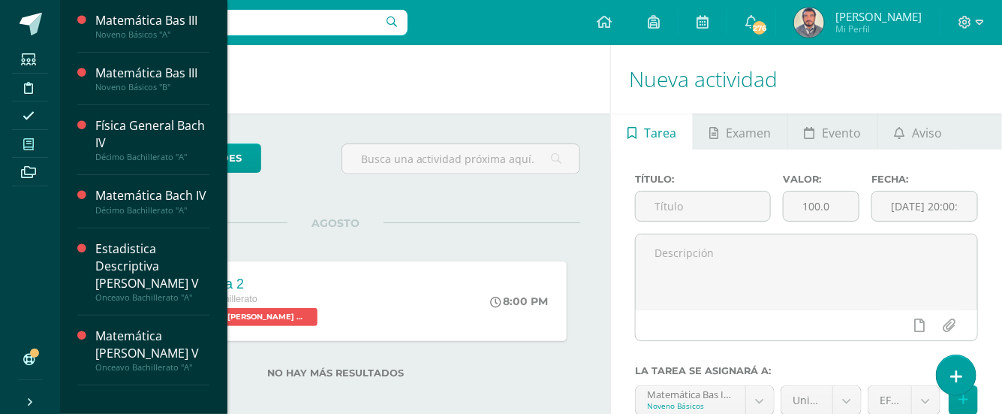
click at [26, 140] on icon at bounding box center [28, 144] width 11 height 12
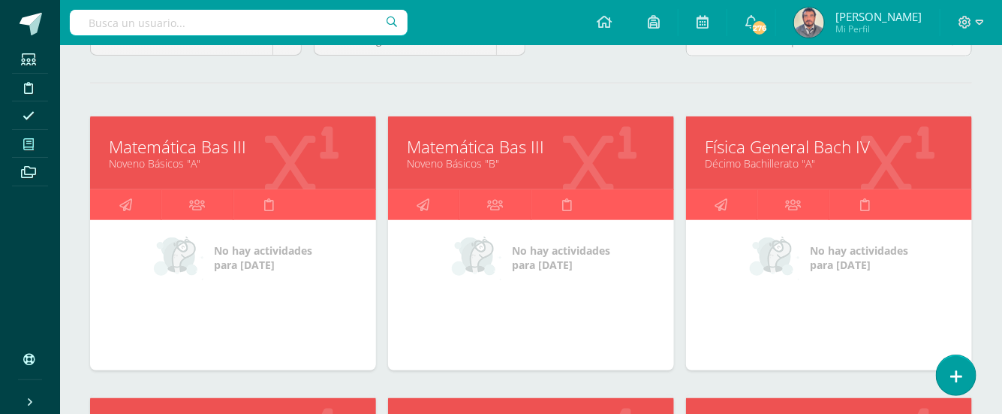
scroll to position [200, 0]
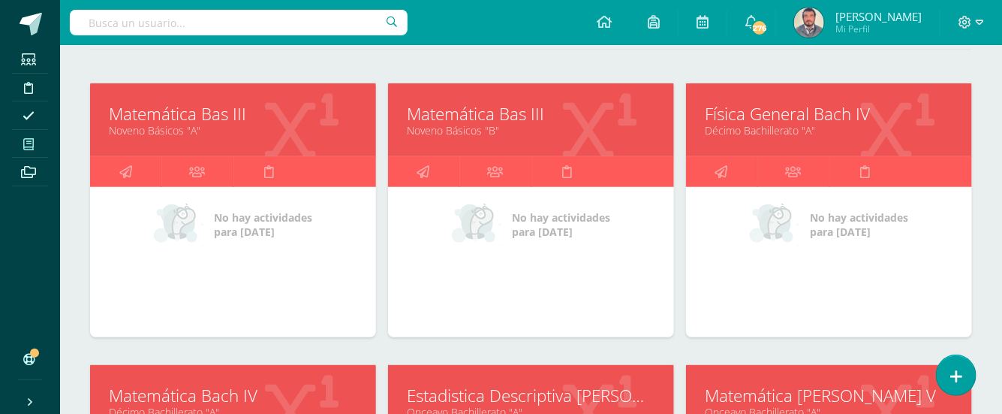
click at [740, 123] on link "Décimo Bachillerato "A"" at bounding box center [829, 130] width 249 height 14
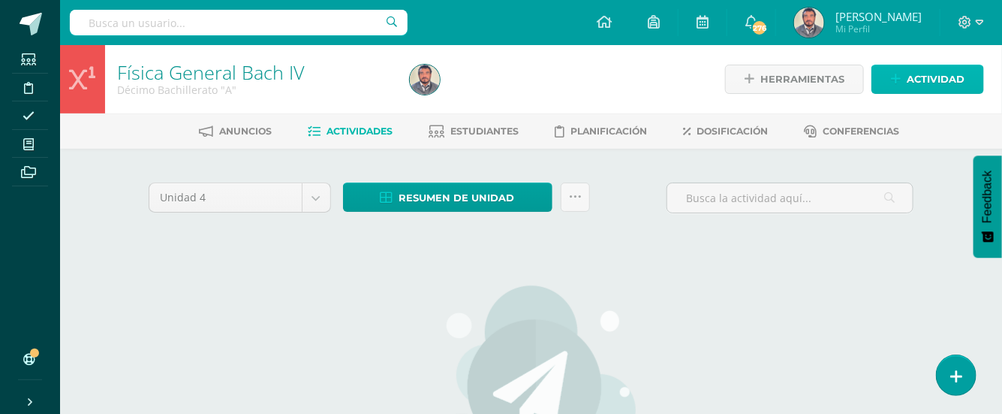
click at [909, 80] on span "Actividad" at bounding box center [936, 79] width 58 height 28
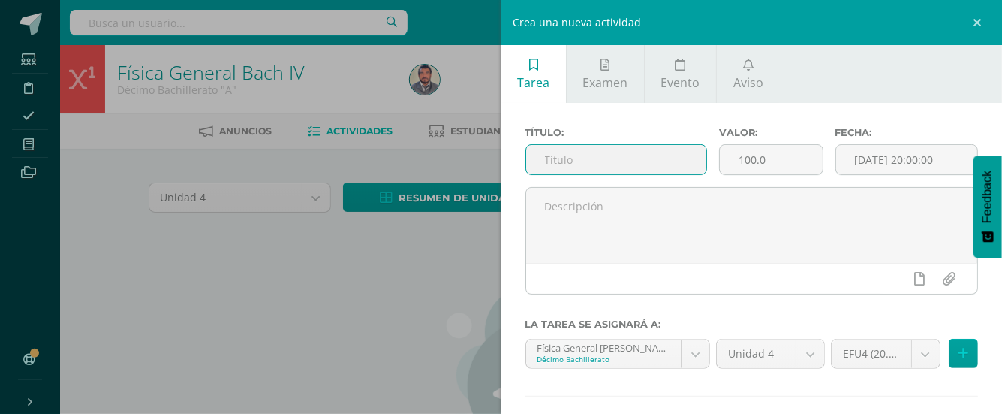
click at [535, 155] on input "text" at bounding box center [616, 159] width 180 height 29
type input "SOLUCIÓN EVALUACIÓN FINAL U3"
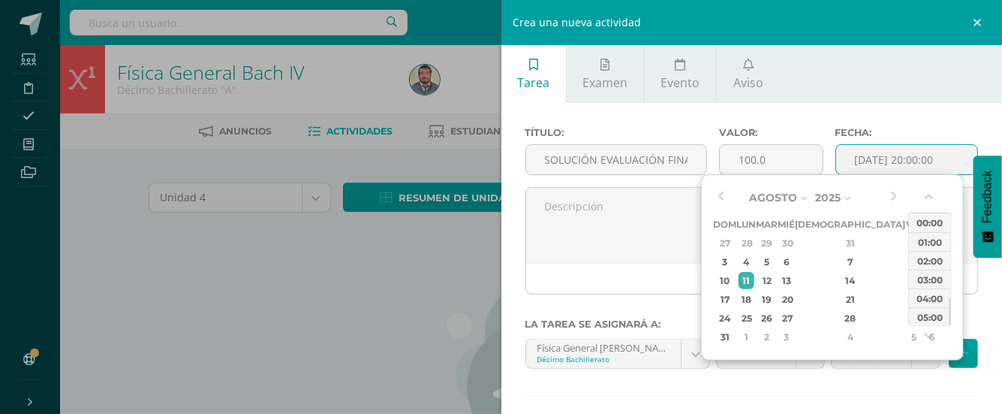
click at [838, 157] on input "[DATE] 20:00:00" at bounding box center [907, 159] width 142 height 29
click at [915, 299] on div "22:00" at bounding box center [930, 297] width 42 height 19
type input "2025-08-11 22:00"
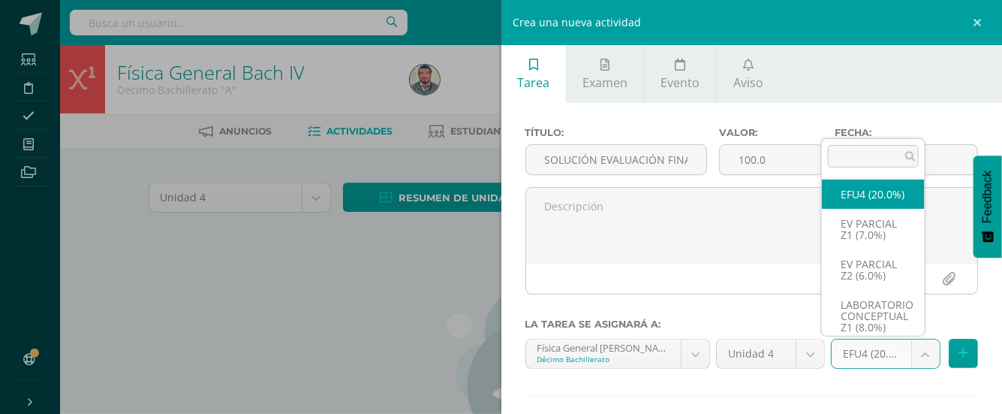
click at [912, 351] on body "Estudiantes Disciplina Asistencia Mis cursos Archivos Soporte Ayuda Reportar un…" at bounding box center [501, 324] width 1002 height 649
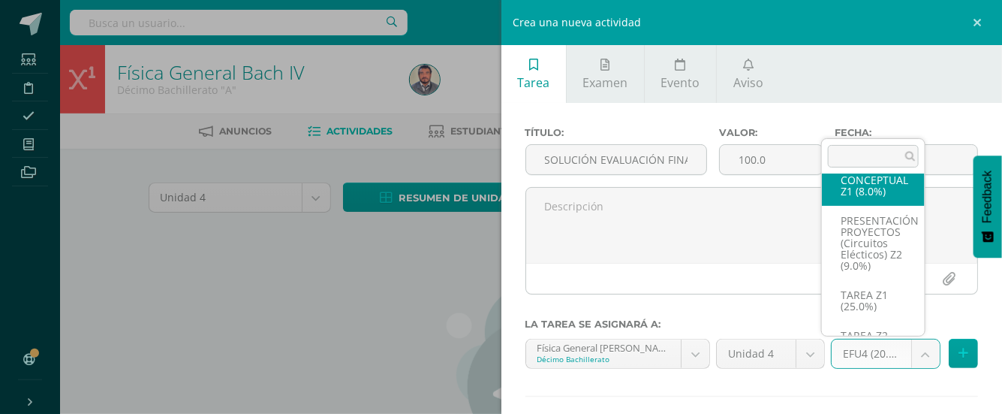
scroll to position [201, 0]
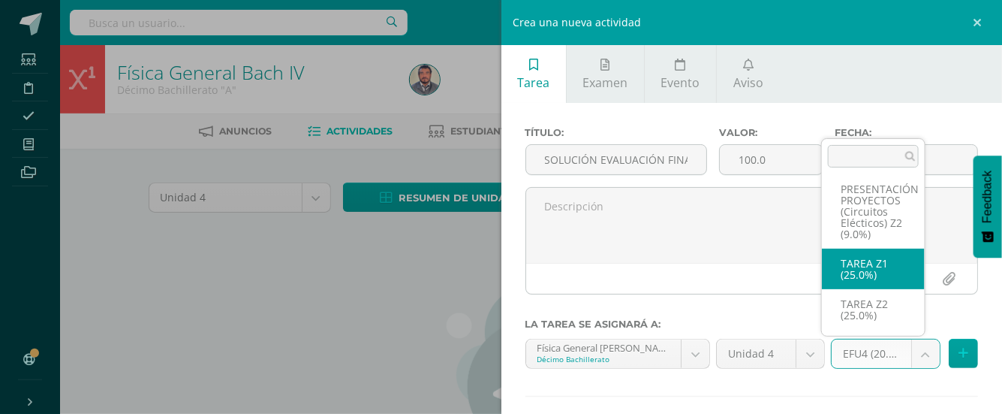
select select "30826"
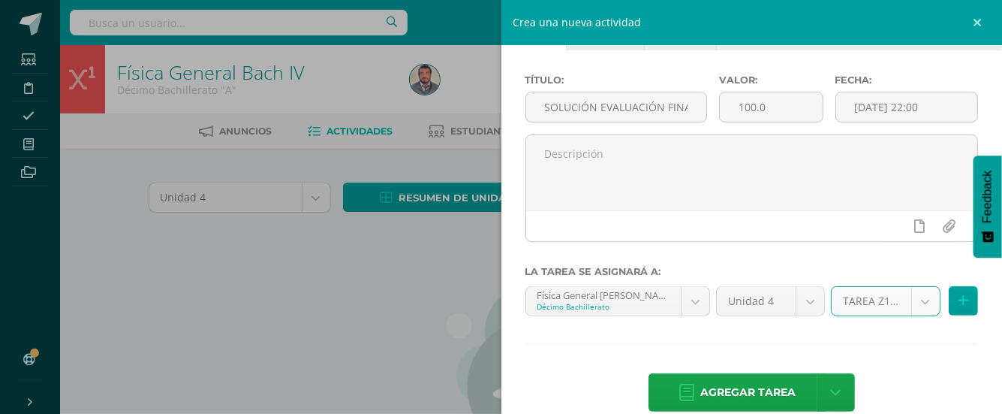
scroll to position [77, 0]
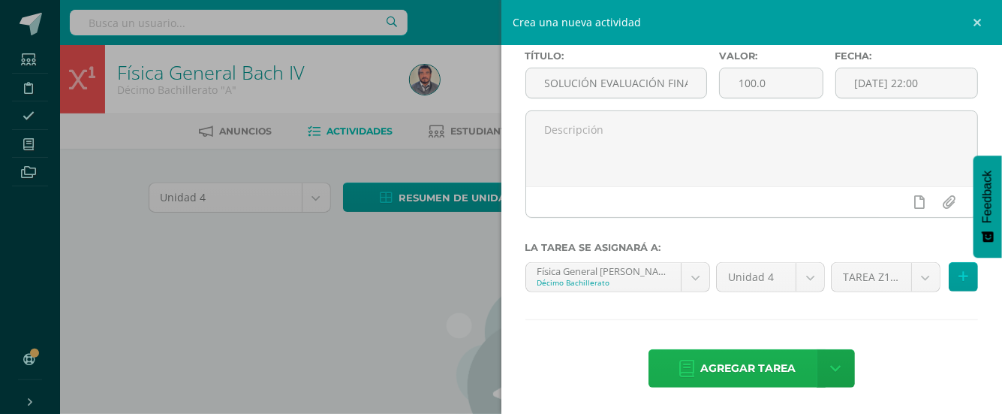
click at [752, 362] on span "Agregar tarea" at bounding box center [748, 368] width 95 height 37
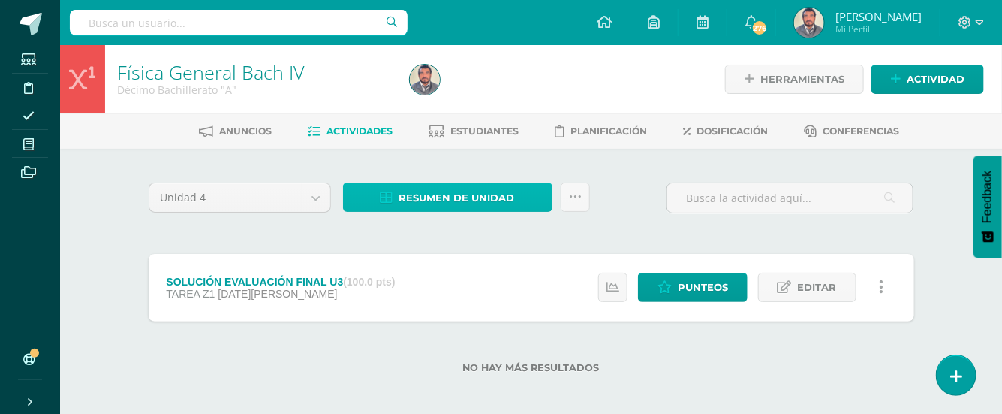
click at [481, 197] on span "Resumen de unidad" at bounding box center [457, 198] width 116 height 28
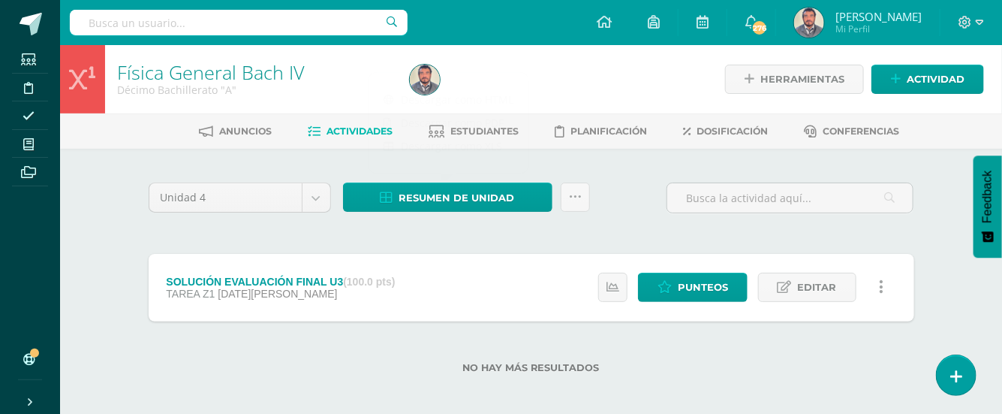
click at [612, 212] on div "Unidad 4 Unidad 1 Unidad 2 Unidad 3 Unidad 4 Resumen de unidad Subir actividade…" at bounding box center [532, 203] width 778 height 43
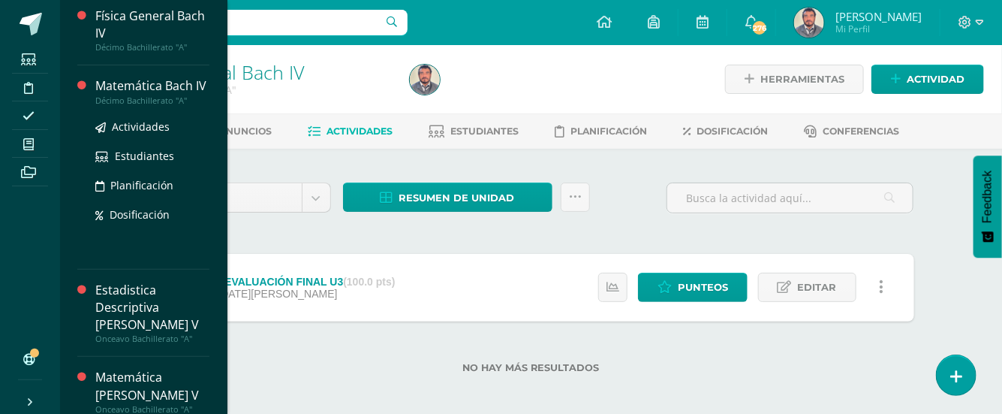
scroll to position [113, 0]
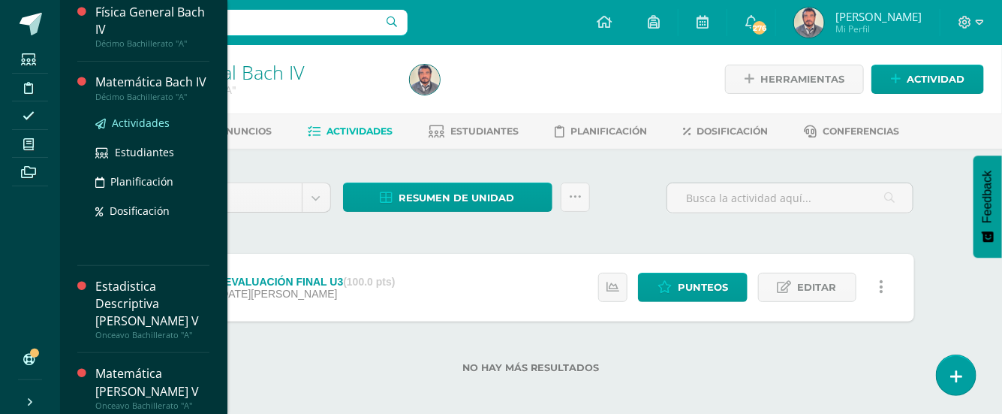
click at [138, 130] on span "Actividades" at bounding box center [141, 123] width 58 height 14
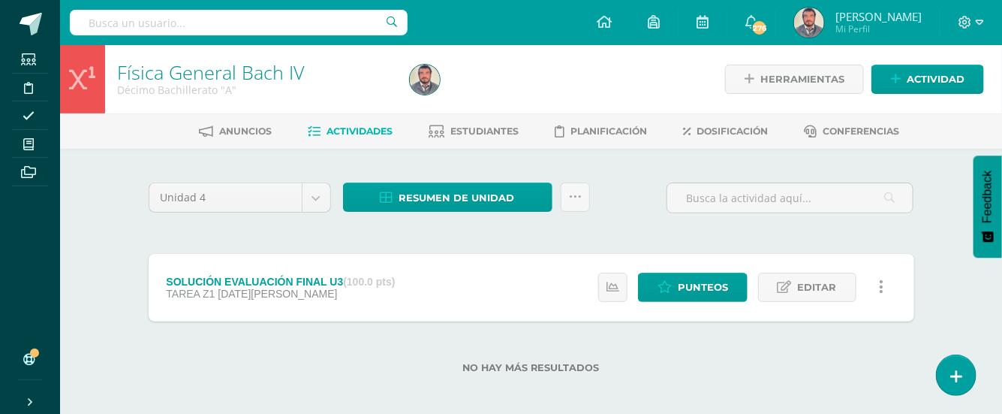
scroll to position [0, 0]
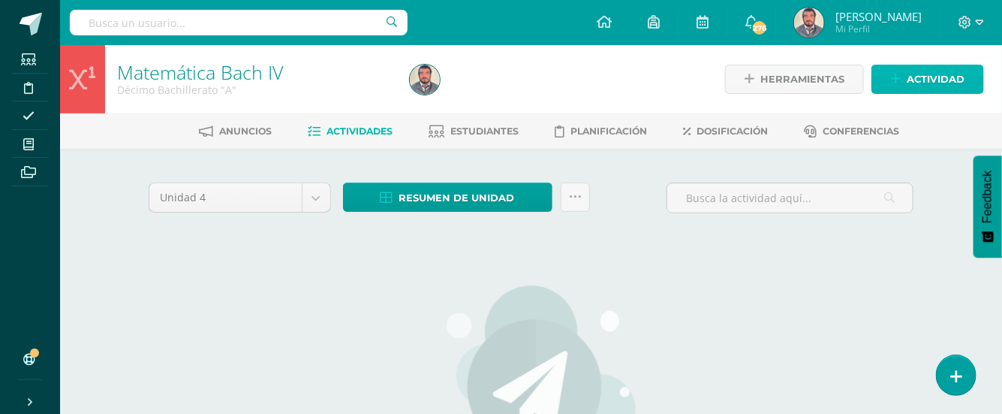
click at [943, 81] on span "Actividad" at bounding box center [936, 79] width 58 height 28
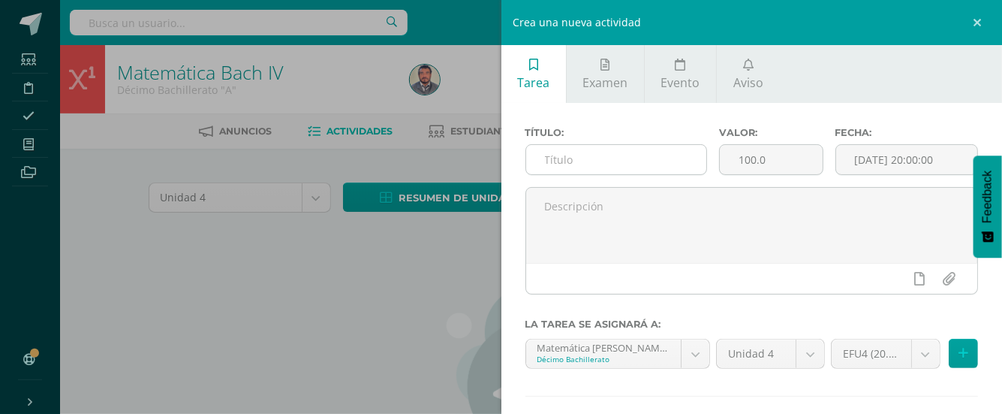
click at [557, 162] on input "text" at bounding box center [616, 159] width 180 height 29
type input "R"
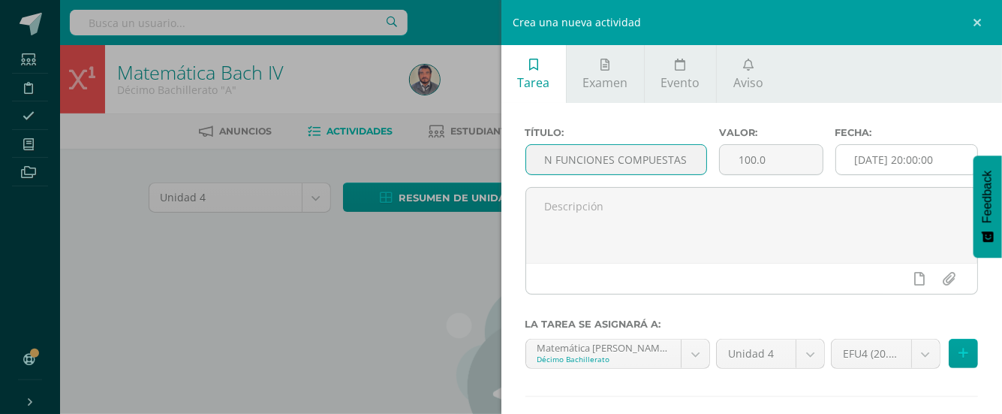
type input "LECTURA Y RESUMEN FUNCIONES COMPUESTAS"
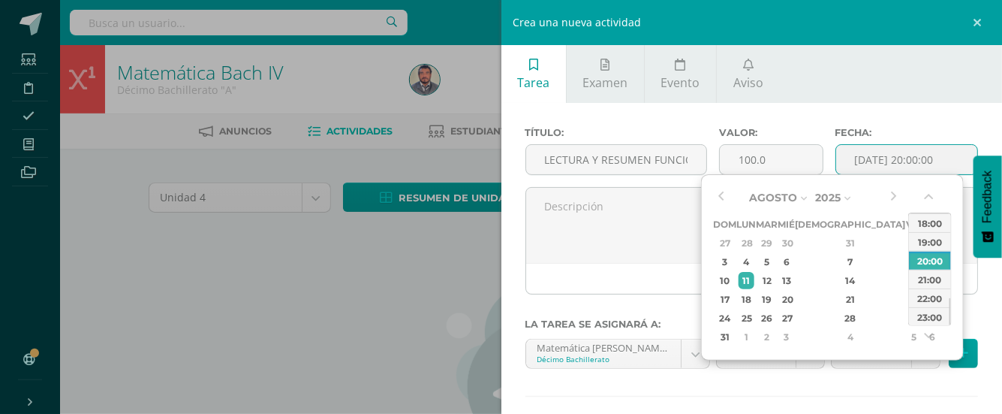
click at [870, 164] on input "[DATE] 20:00:00" at bounding box center [907, 159] width 142 height 29
click at [776, 260] on div "5" at bounding box center [766, 261] width 17 height 17
click at [924, 300] on div "22:00" at bounding box center [930, 297] width 42 height 19
type input "2025-08-05 22:00"
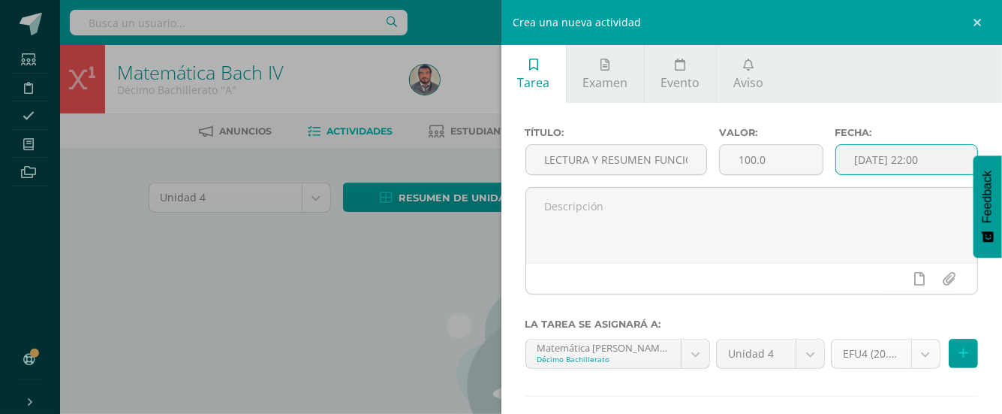
click at [918, 351] on body "Estudiantes Disciplina Asistencia Mis cursos Archivos Soporte Ayuda Reportar un…" at bounding box center [501, 324] width 1002 height 649
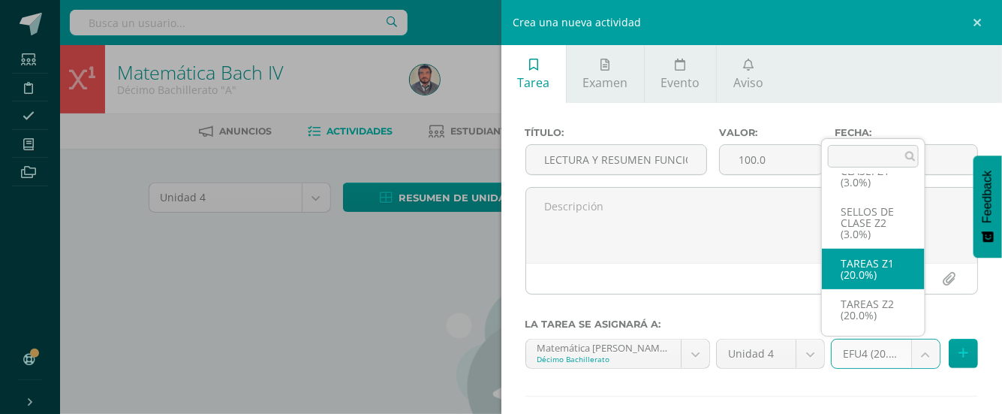
scroll to position [259, 0]
select select "30808"
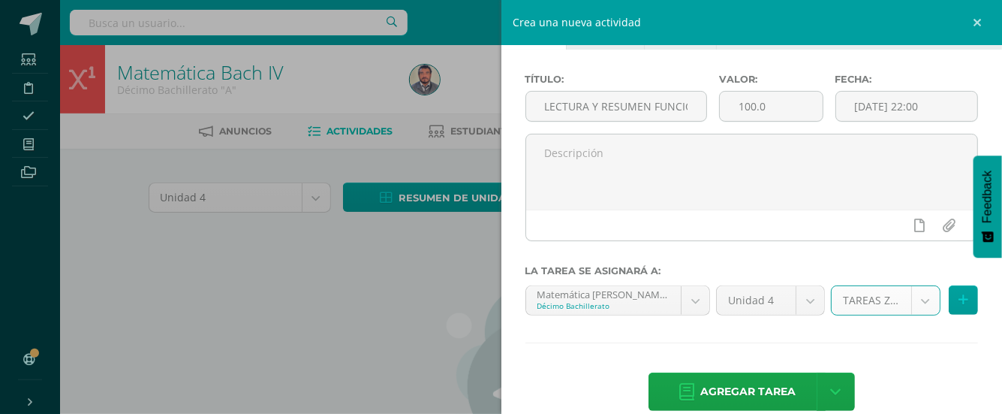
scroll to position [77, 0]
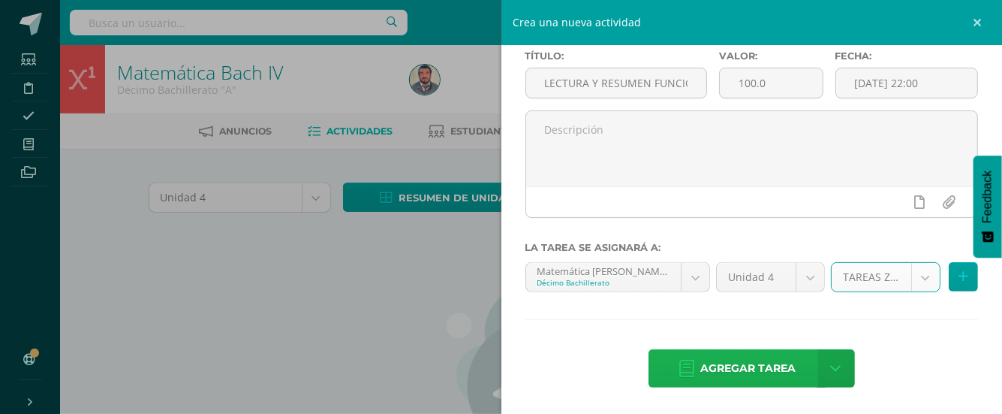
click at [781, 363] on span "Agregar tarea" at bounding box center [748, 368] width 95 height 37
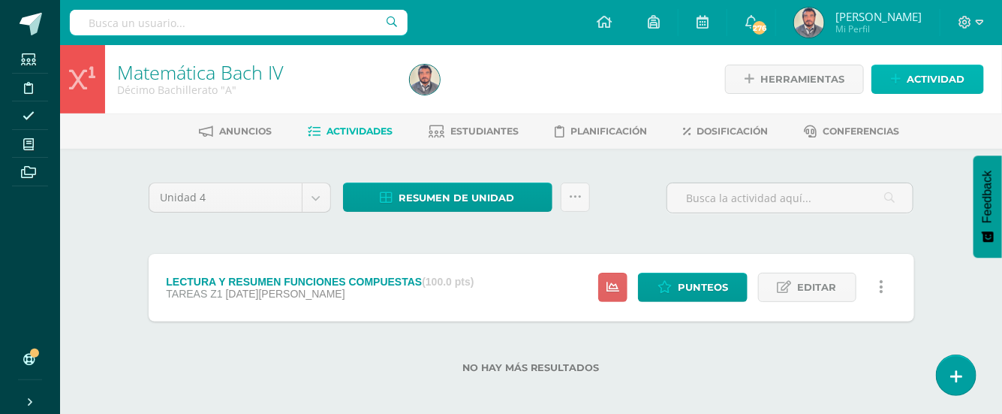
click at [928, 82] on span "Actividad" at bounding box center [936, 79] width 58 height 28
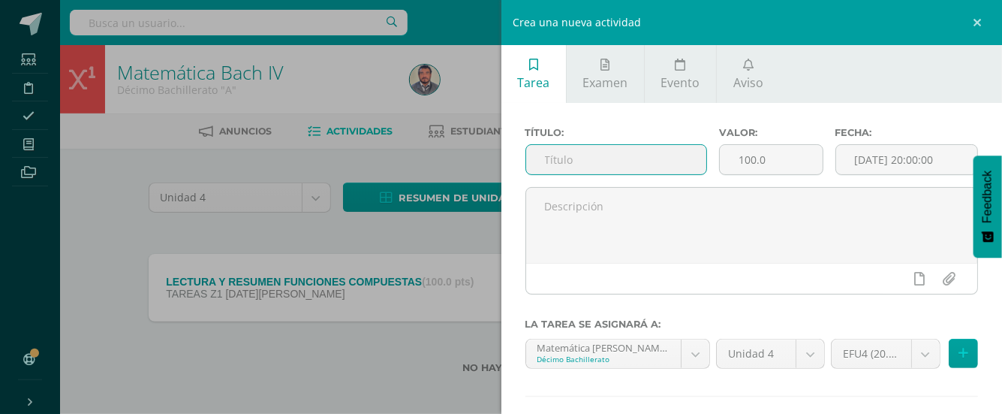
click at [547, 169] on input "text" at bounding box center [616, 159] width 180 height 29
type input "FUNCIONES COMPUESTAS (1)"
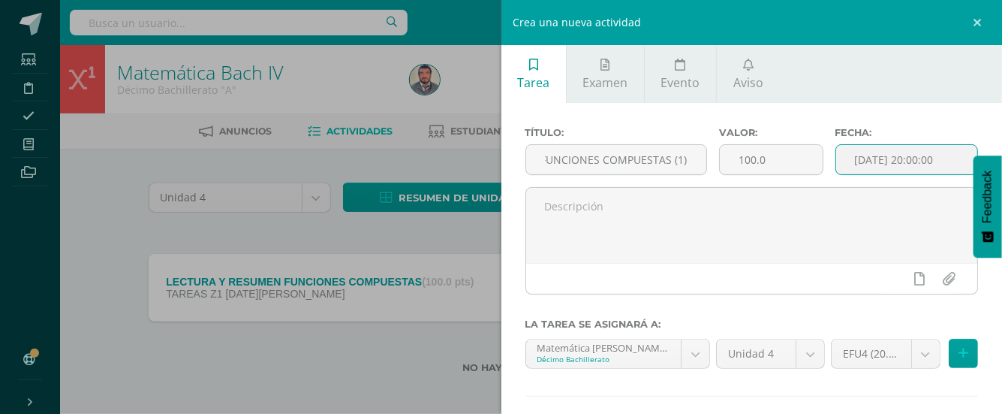
scroll to position [0, 0]
click at [879, 162] on input "[DATE] 20:00:00" at bounding box center [907, 159] width 142 height 29
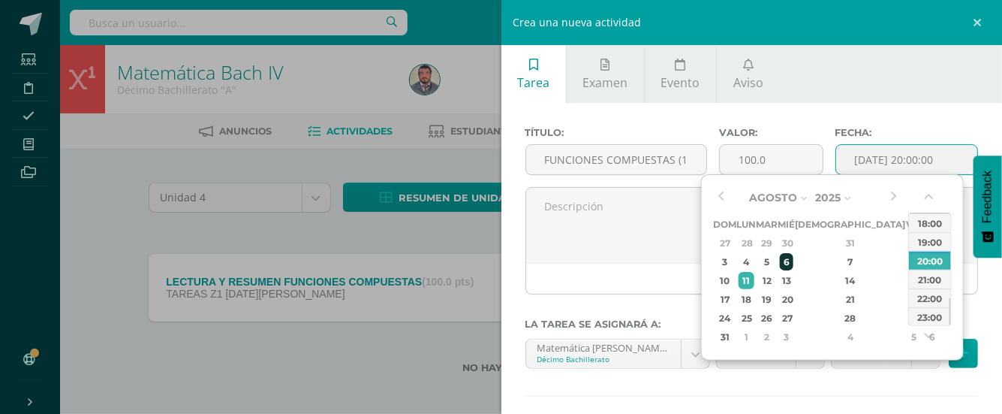
click at [794, 264] on div "6" at bounding box center [787, 261] width 14 height 17
click at [922, 297] on div "22:00" at bounding box center [930, 297] width 42 height 19
type input "2025-08-06 22:00"
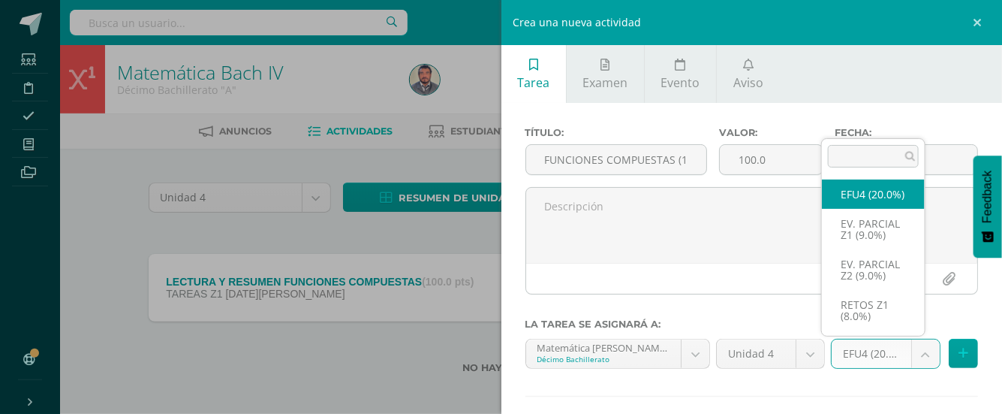
click at [917, 351] on body "Tarea asignada exitosamente Estudiantes Disciplina Asistencia Mis cursos Archiv…" at bounding box center [501, 210] width 1002 height 421
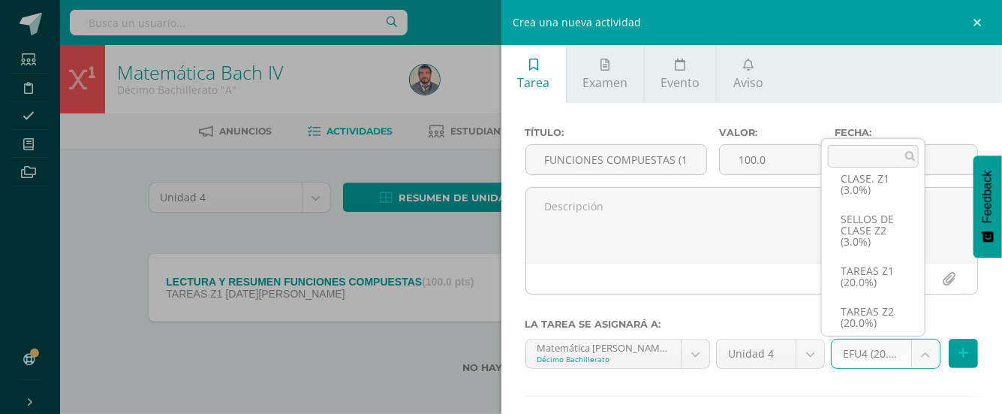
scroll to position [228, 0]
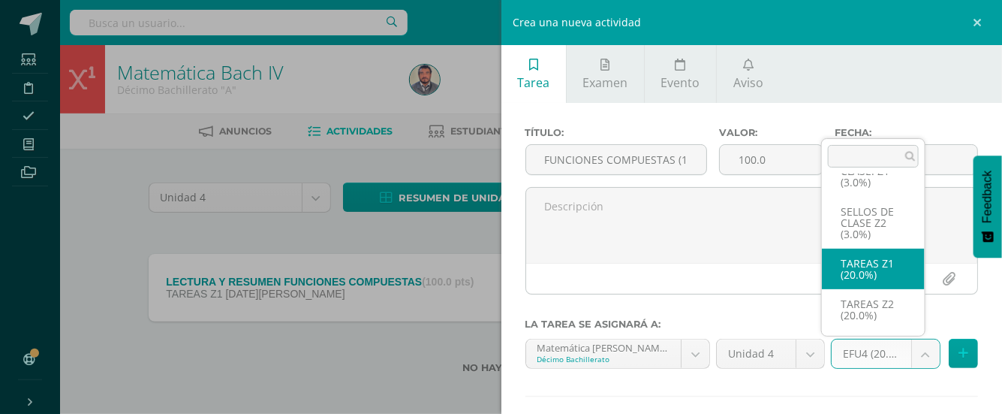
select select "30808"
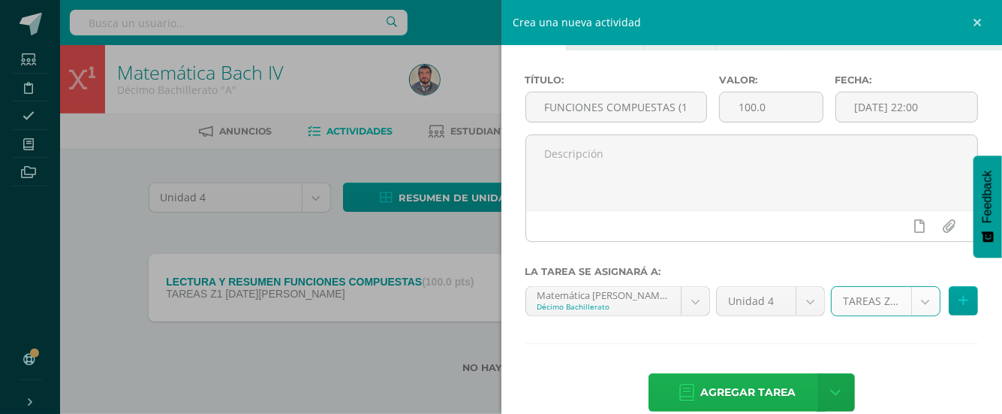
scroll to position [77, 0]
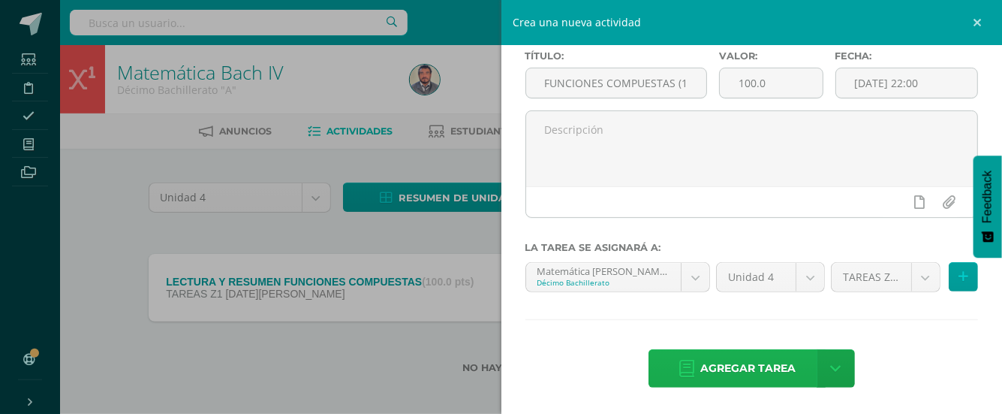
click at [771, 362] on span "Agregar tarea" at bounding box center [748, 368] width 95 height 37
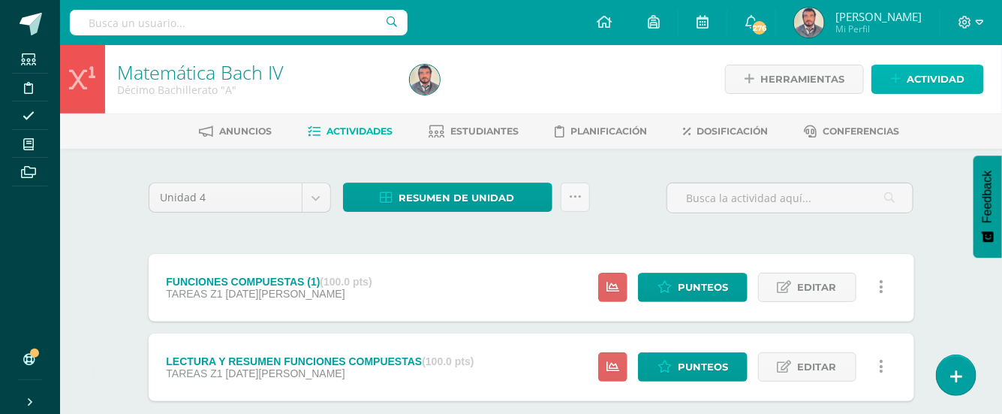
click at [922, 83] on span "Actividad" at bounding box center [936, 79] width 58 height 28
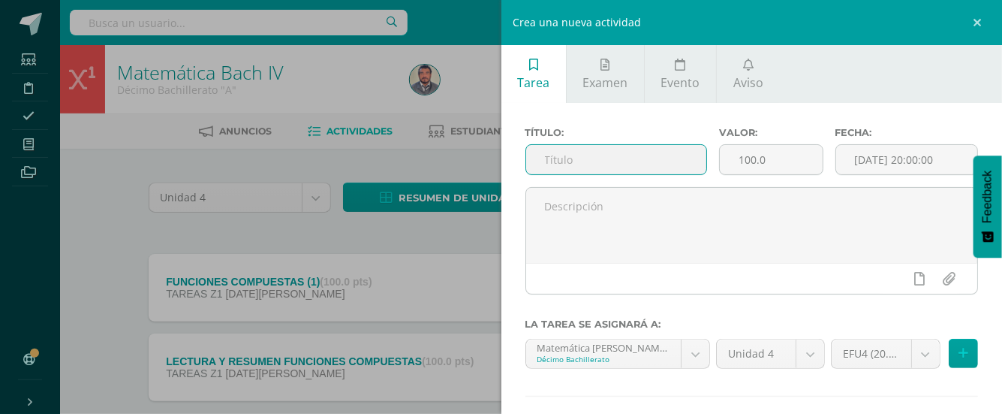
click at [553, 167] on input "text" at bounding box center [616, 159] width 180 height 29
type input "FUNCIONES COMPUESTAS (2)"
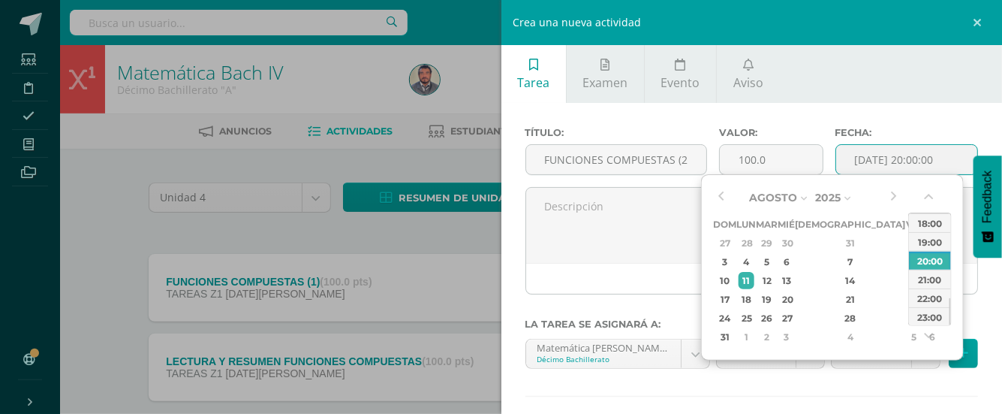
click at [888, 167] on input "[DATE] 20:00:00" at bounding box center [907, 159] width 142 height 29
click at [833, 258] on div "7" at bounding box center [850, 261] width 89 height 17
click at [924, 297] on div "22:00" at bounding box center [930, 297] width 42 height 19
type input "2025-08-07 22:00"
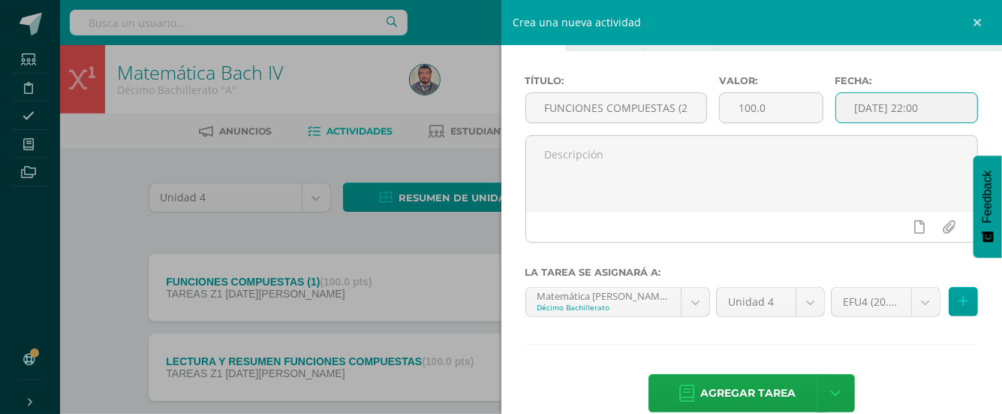
scroll to position [77, 0]
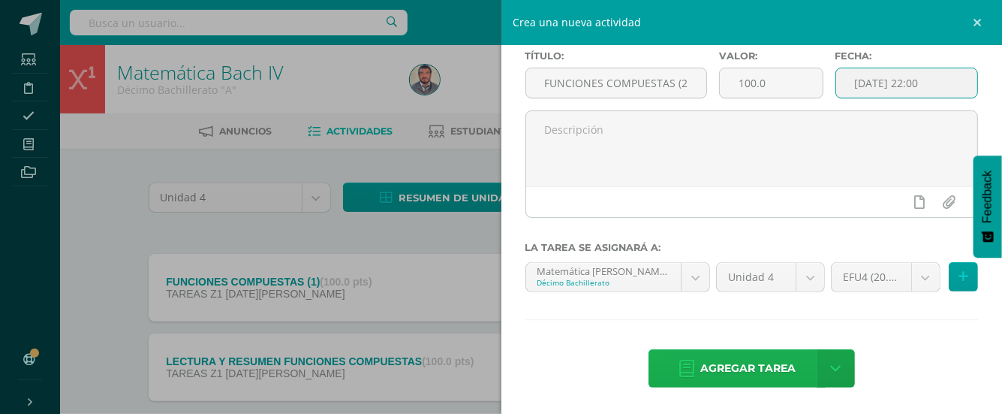
click at [753, 365] on span "Agregar tarea" at bounding box center [748, 368] width 95 height 37
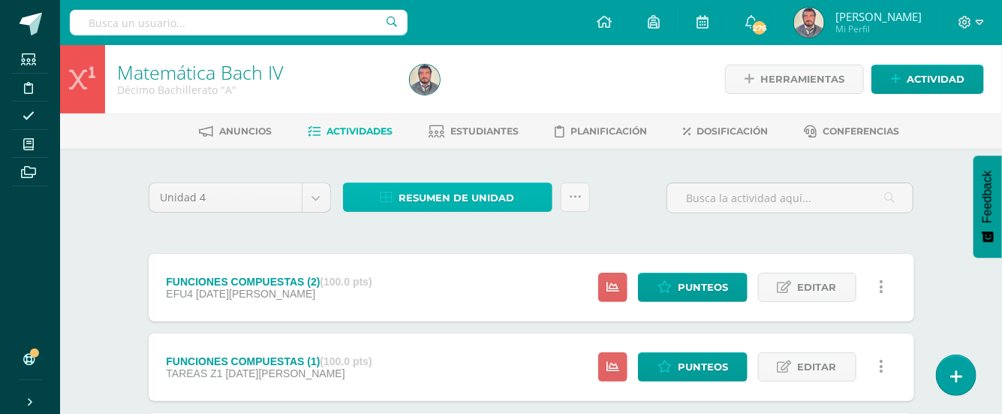
click at [448, 198] on span "Resumen de unidad" at bounding box center [457, 198] width 116 height 28
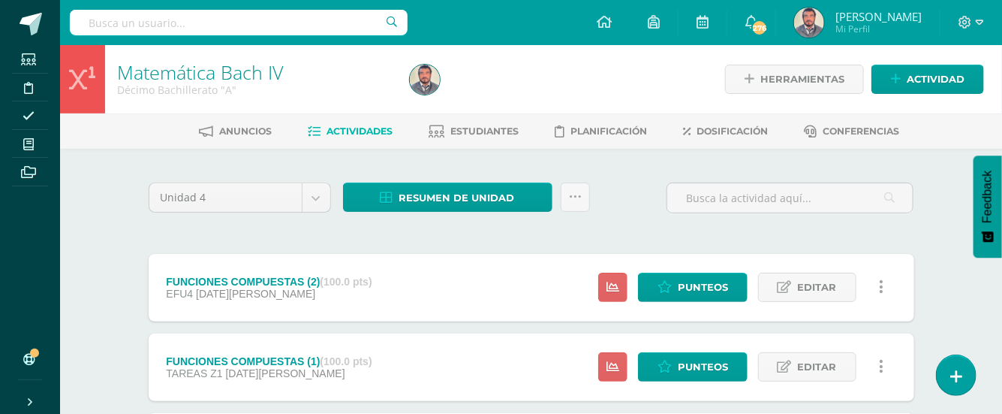
drag, startPoint x: 482, startPoint y: 228, endPoint x: 667, endPoint y: 164, distance: 195.7
click at [488, 228] on div "Unidad 4 Unidad 1 Unidad 2 Unidad 3 Unidad 4 Resumen de unidad Subir actividade…" at bounding box center [532, 365] width 778 height 372
click at [924, 81] on span "Actividad" at bounding box center [936, 79] width 58 height 28
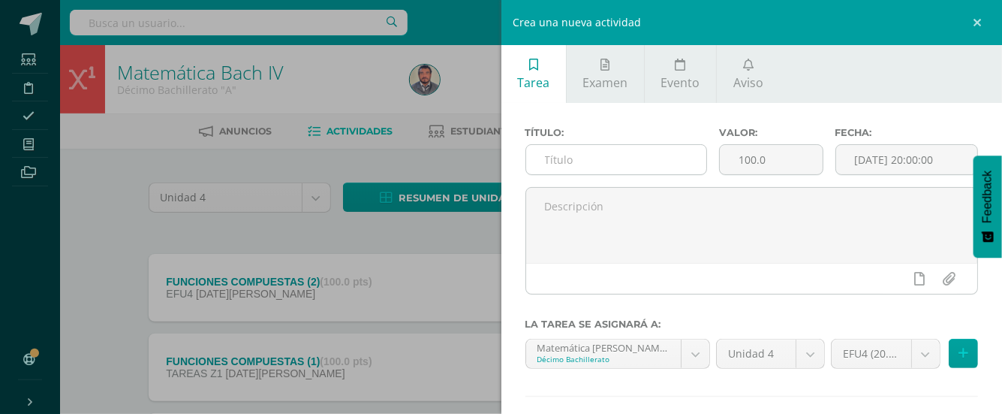
click at [553, 162] on input "text" at bounding box center [616, 159] width 180 height 29
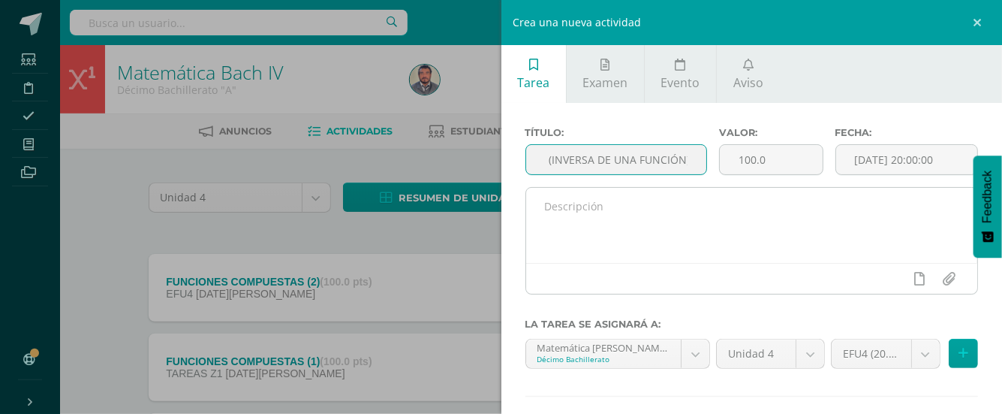
scroll to position [0, 122]
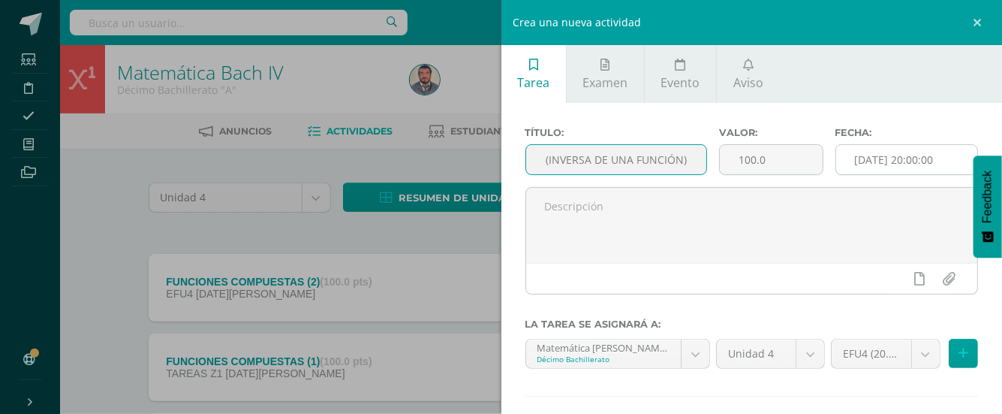
type input "FUNCIONES INYECTIVAS (INVERSA DE UNA FUNCIÓN)"
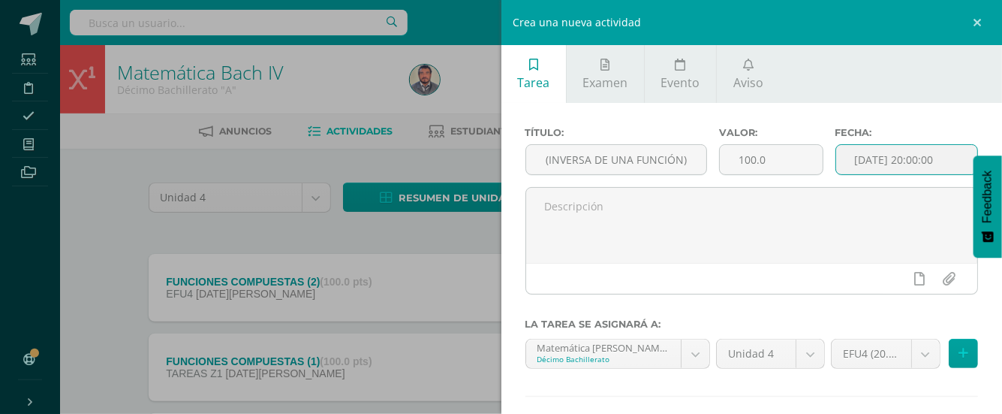
scroll to position [0, 0]
click at [865, 164] on input "[DATE] 20:00:00" at bounding box center [907, 159] width 142 height 29
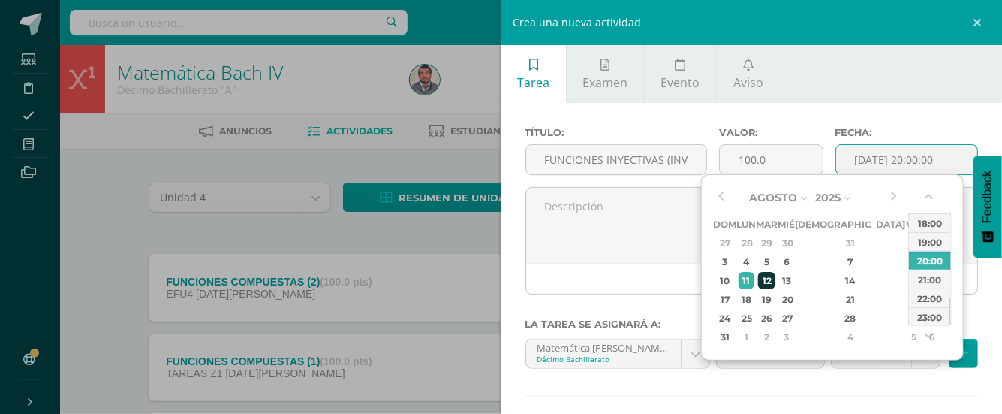
click at [776, 280] on div "12" at bounding box center [766, 280] width 17 height 17
click at [933, 297] on div "22:00" at bounding box center [930, 297] width 42 height 19
type input "2025-08-12 22:00"
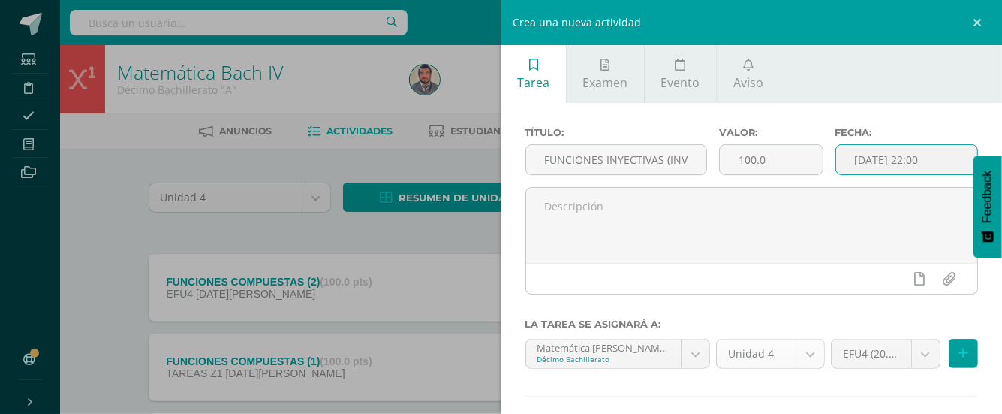
scroll to position [77, 0]
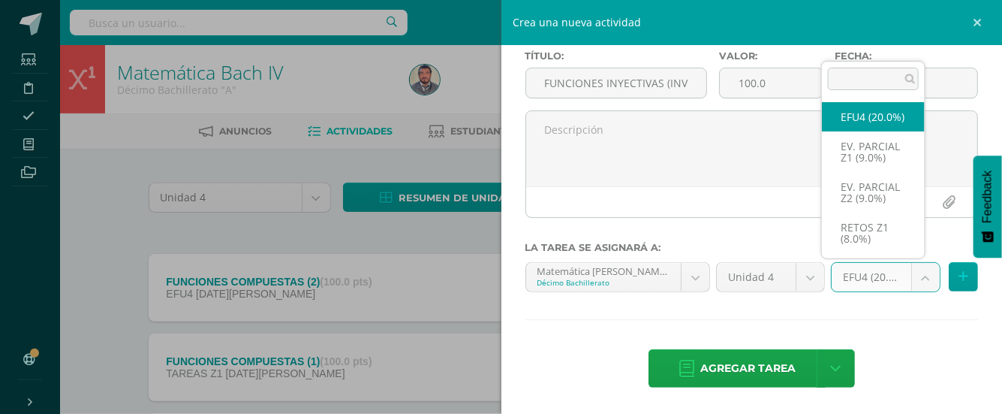
click at [915, 279] on body "Tarea asignada exitosamente Estudiantes Disciplina Asistencia Mis cursos Archiv…" at bounding box center [501, 290] width 1002 height 580
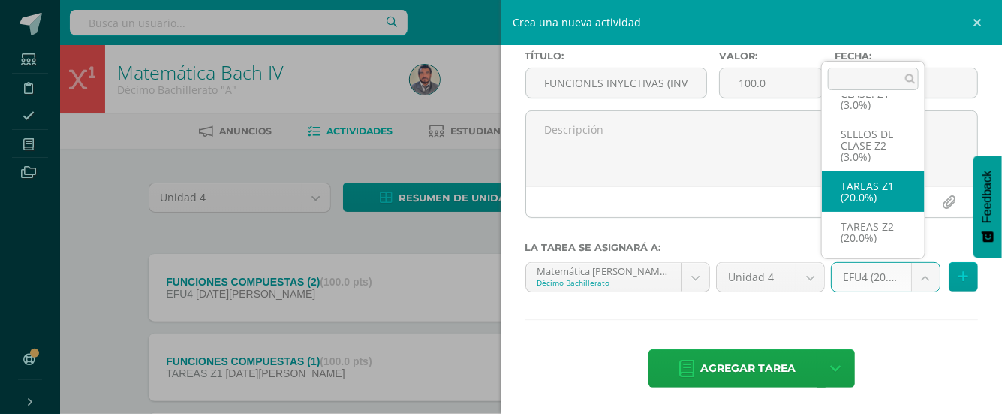
scroll to position [259, 0]
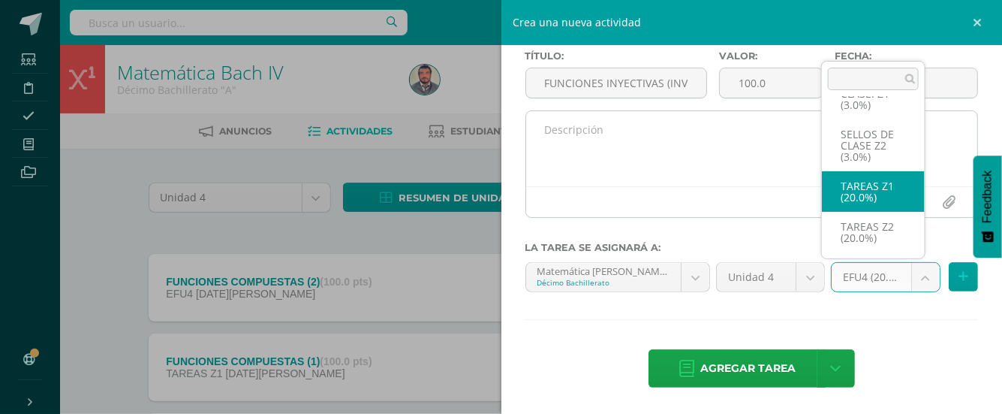
select select "30808"
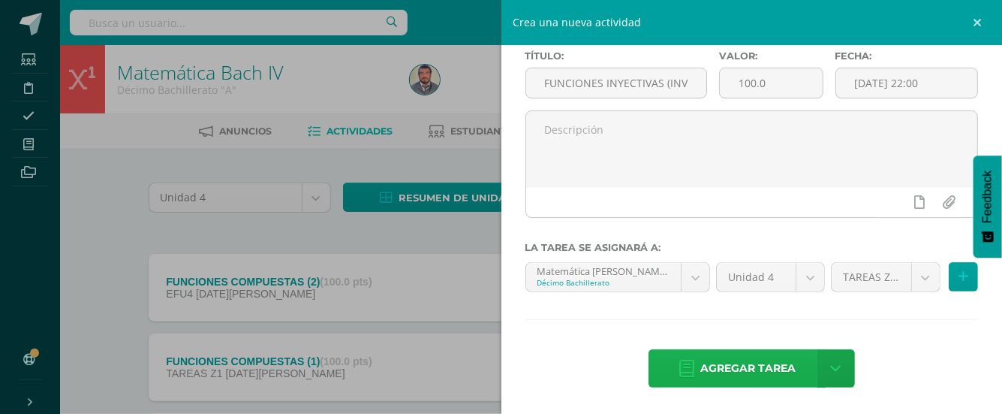
click at [752, 361] on span "Agregar tarea" at bounding box center [748, 368] width 95 height 37
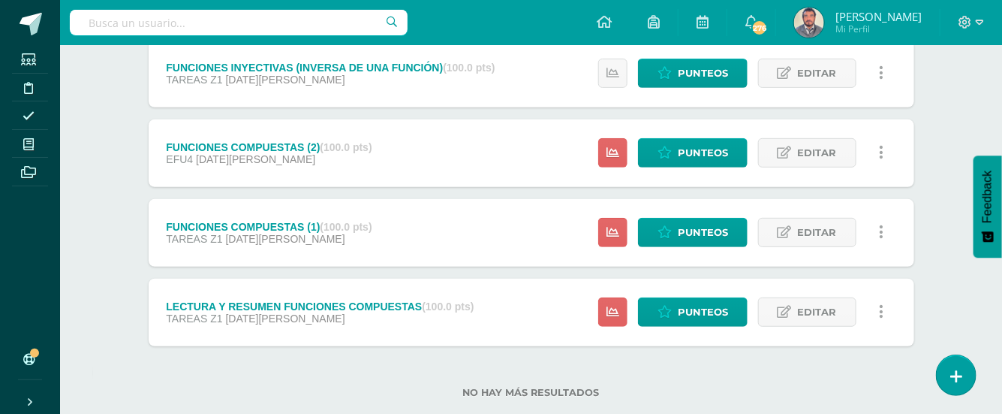
scroll to position [246, 0]
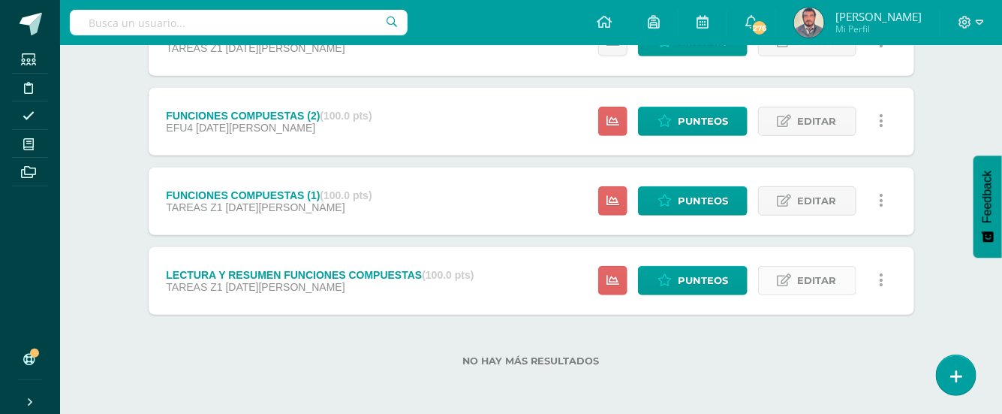
click at [822, 280] on span "Editar" at bounding box center [817, 281] width 39 height 28
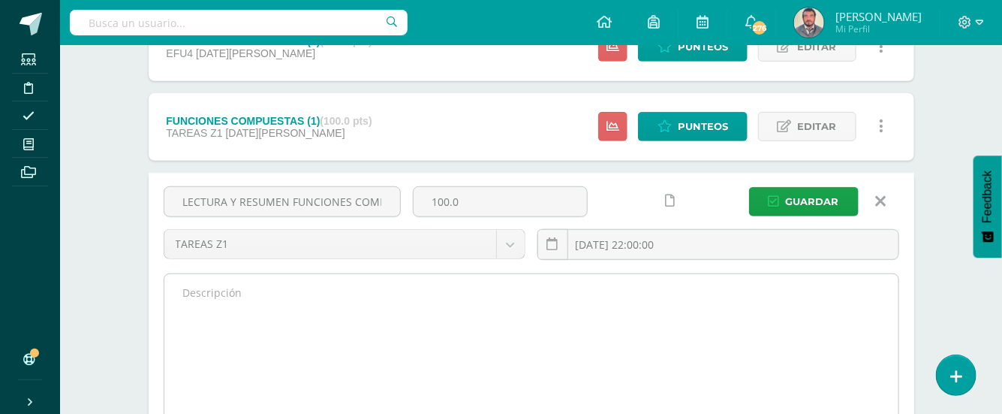
scroll to position [345, 0]
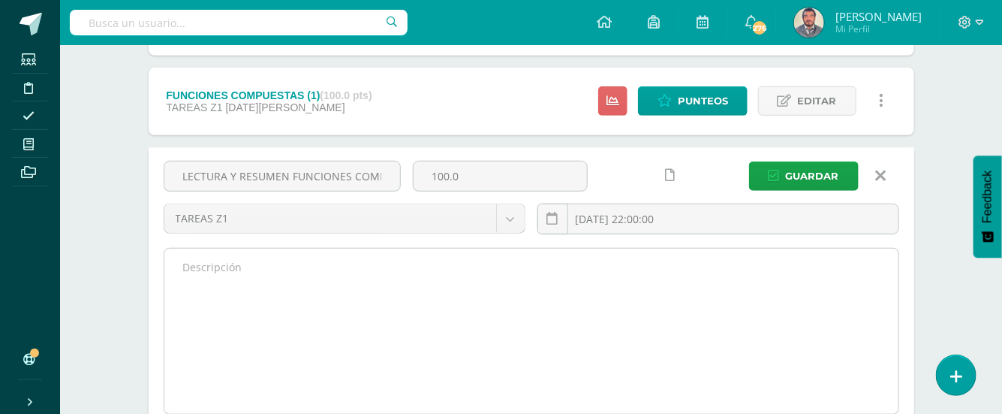
click at [192, 262] on textarea at bounding box center [531, 331] width 734 height 165
paste textarea "Loremi dol sitametco ad el Sedd, eiusmod te inc utlabor, e doloremagn ali enima…"
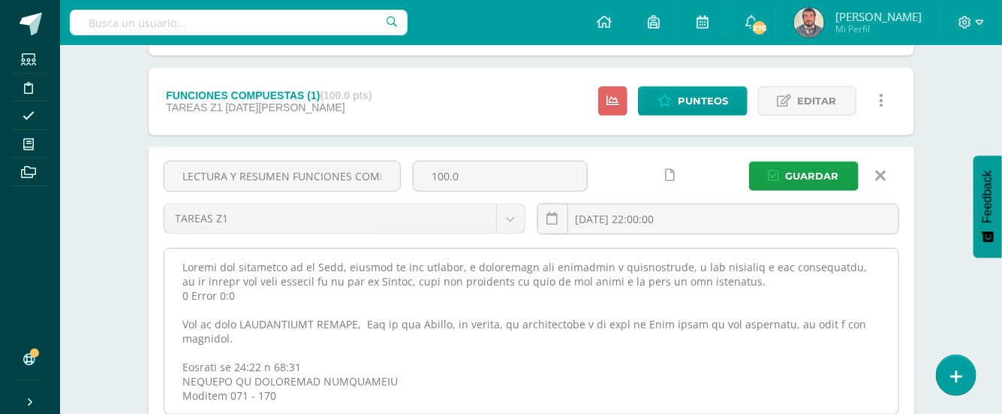
scroll to position [289, 0]
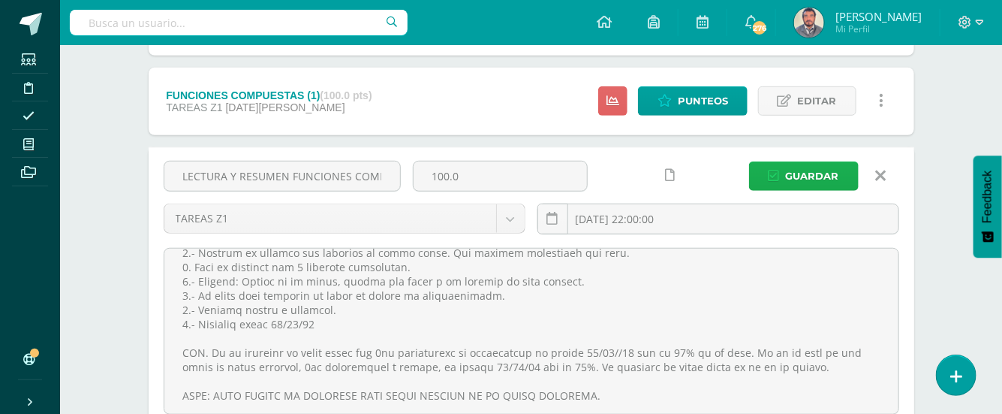
type textarea "Loremi dol sitametco ad el Sedd, eiusmod te inc utlabor, e doloremagn ali enima…"
click at [812, 171] on span "Guardar" at bounding box center [812, 176] width 53 height 28
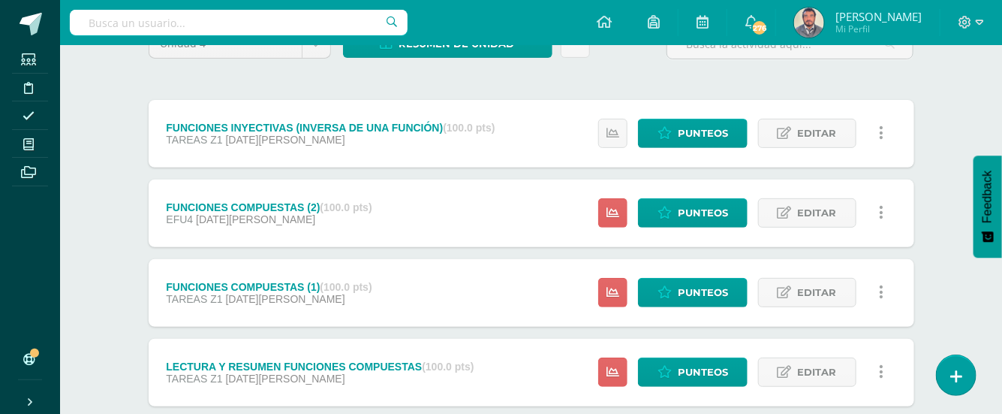
scroll to position [246, 0]
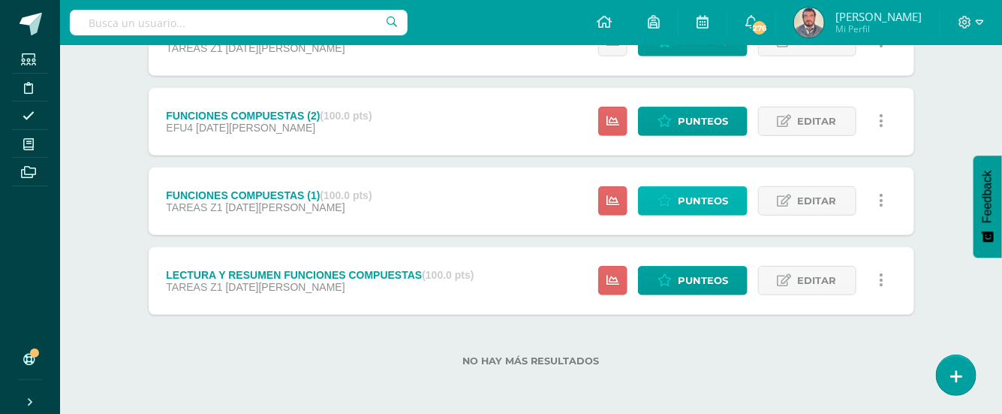
click at [697, 200] on span "Punteos" at bounding box center [703, 201] width 50 height 28
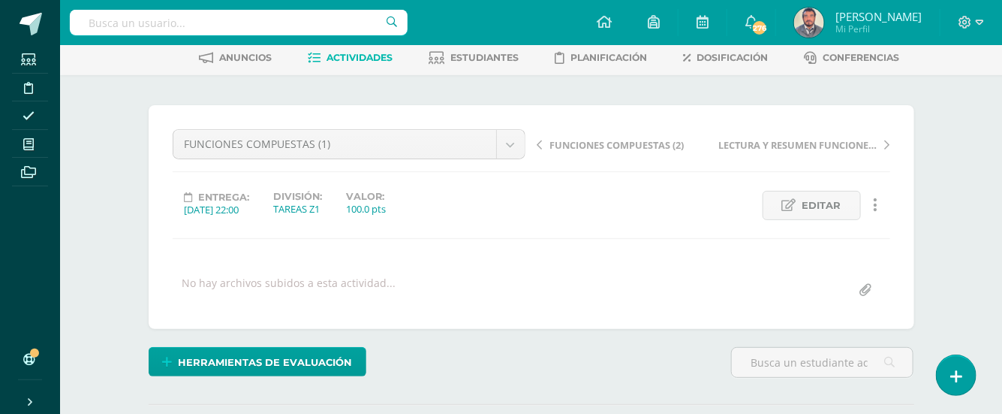
scroll to position [100, 0]
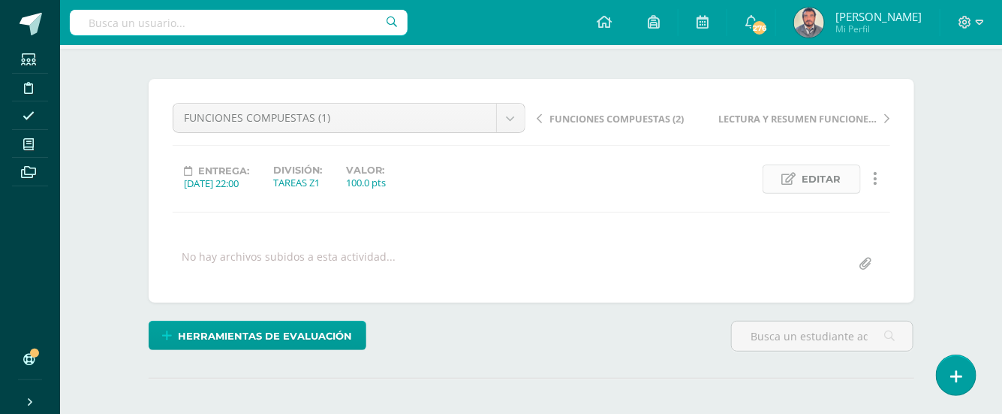
click at [821, 180] on span "Editar" at bounding box center [822, 179] width 39 height 28
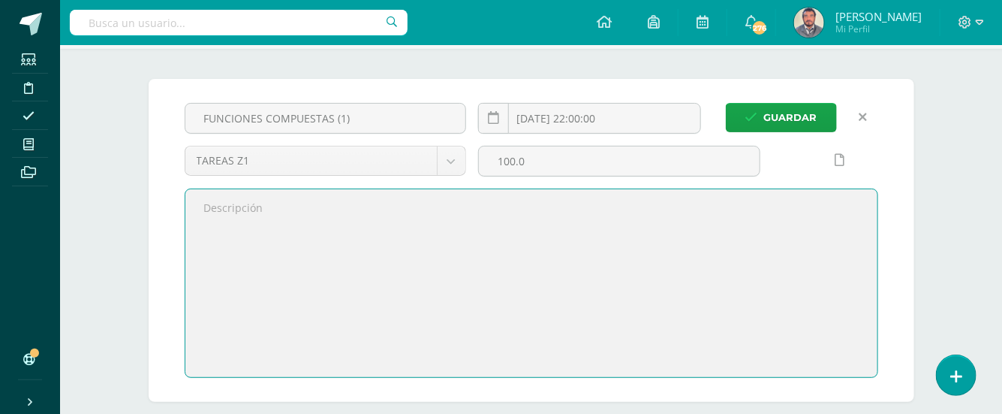
click at [234, 215] on textarea at bounding box center [531, 283] width 692 height 188
paste textarea "Jehová te bendiga y te guarde. Jehová haga resplandecer su rostro sobre ti y te…"
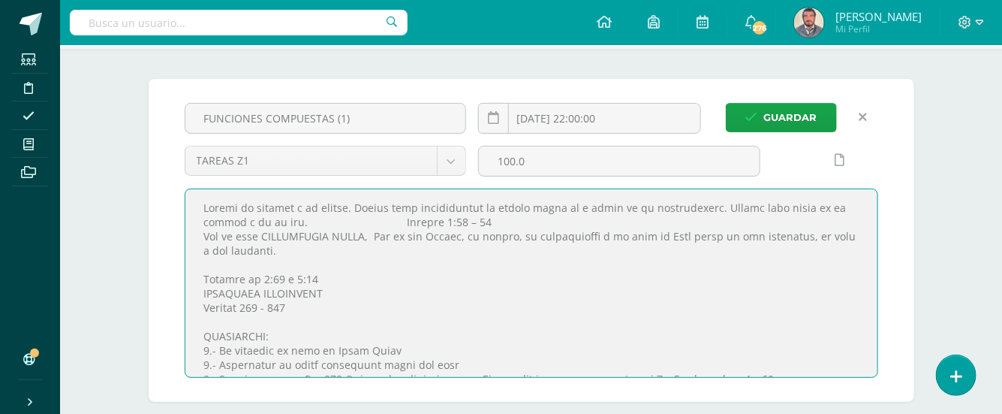
scroll to position [238, 0]
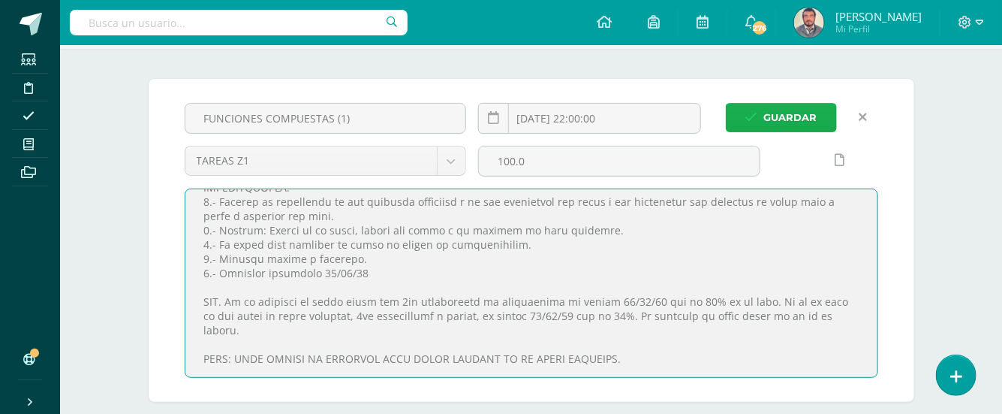
type textarea "Jehová te bendiga y te guarde. Jehová haga resplandecer su rostro sobre ti y te…"
drag, startPoint x: 795, startPoint y: 119, endPoint x: 782, endPoint y: 126, distance: 15.5
click at [790, 122] on span "Guardar" at bounding box center [790, 118] width 53 height 28
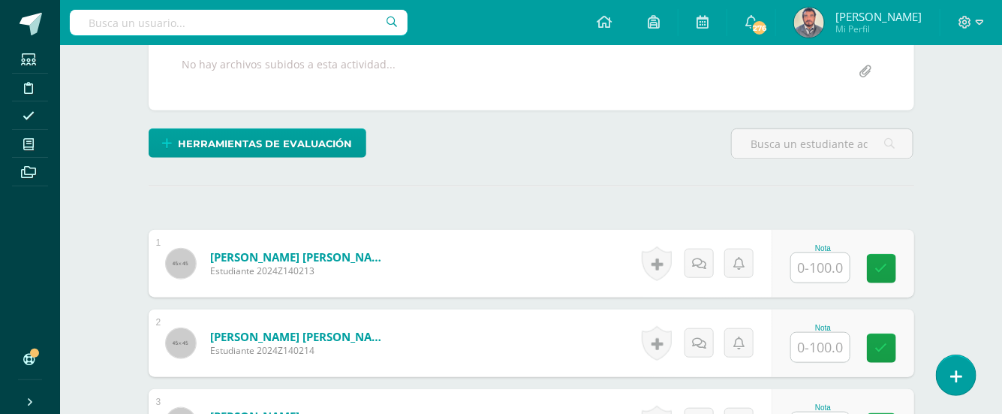
scroll to position [460, 0]
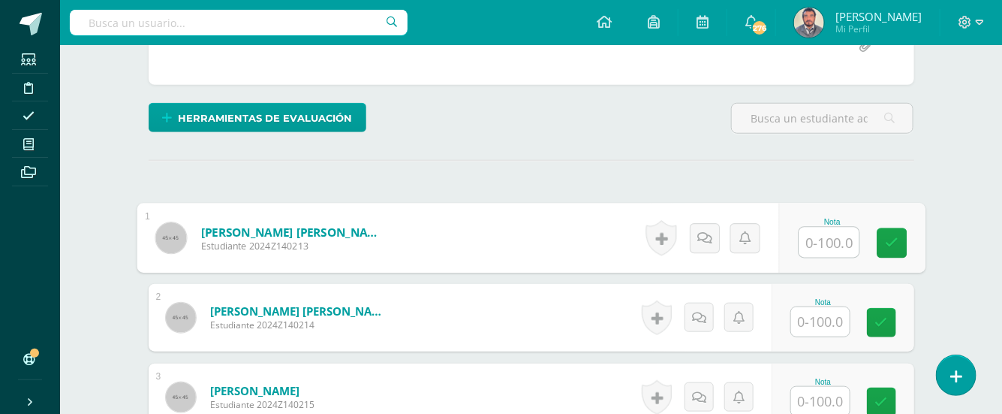
click at [817, 244] on input "text" at bounding box center [829, 243] width 60 height 30
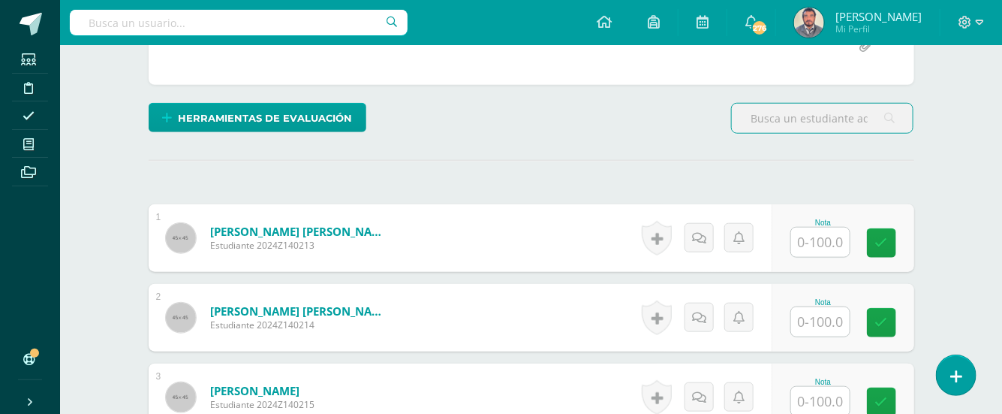
click at [752, 119] on input "text" at bounding box center [822, 118] width 181 height 29
click at [816, 240] on input "text" at bounding box center [820, 242] width 59 height 29
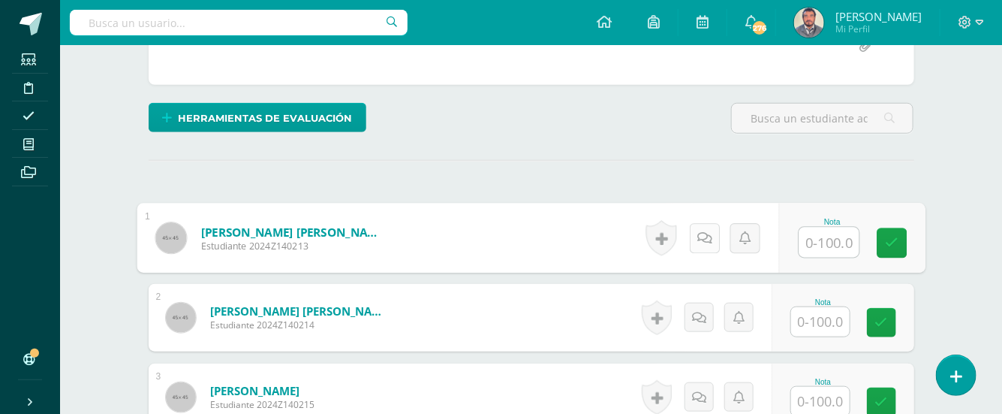
click at [707, 231] on icon at bounding box center [704, 237] width 15 height 13
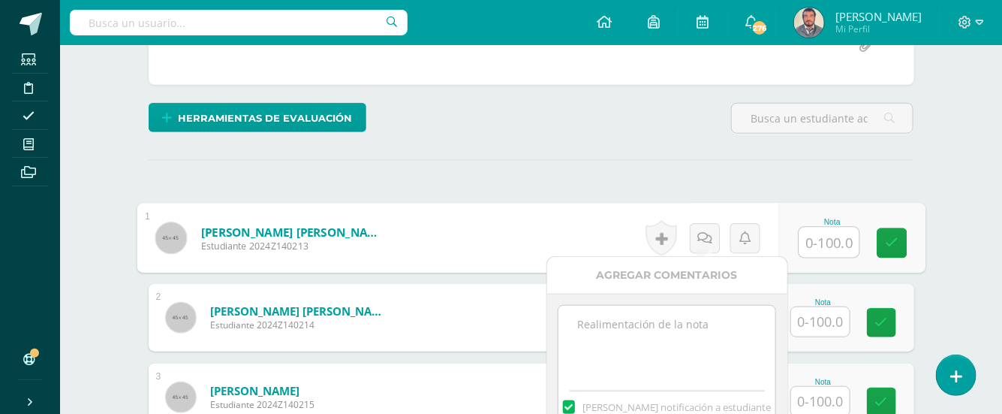
click at [626, 326] on textarea at bounding box center [667, 343] width 217 height 75
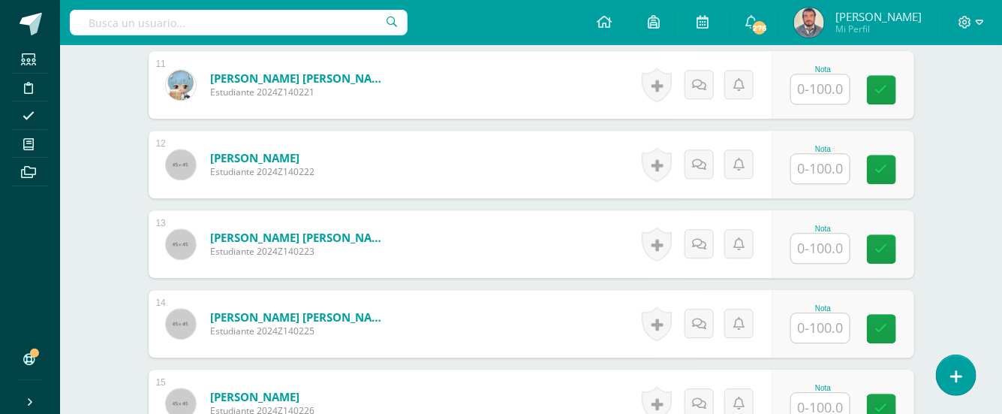
scroll to position [1410, 0]
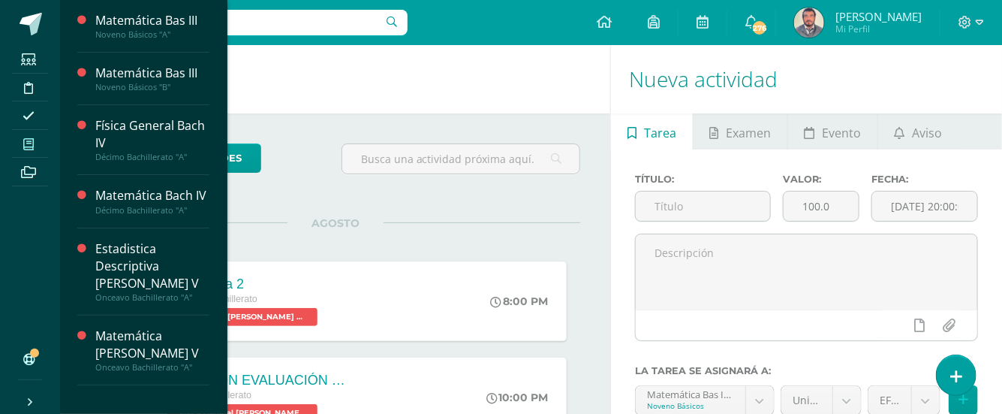
click at [25, 138] on icon at bounding box center [28, 144] width 11 height 12
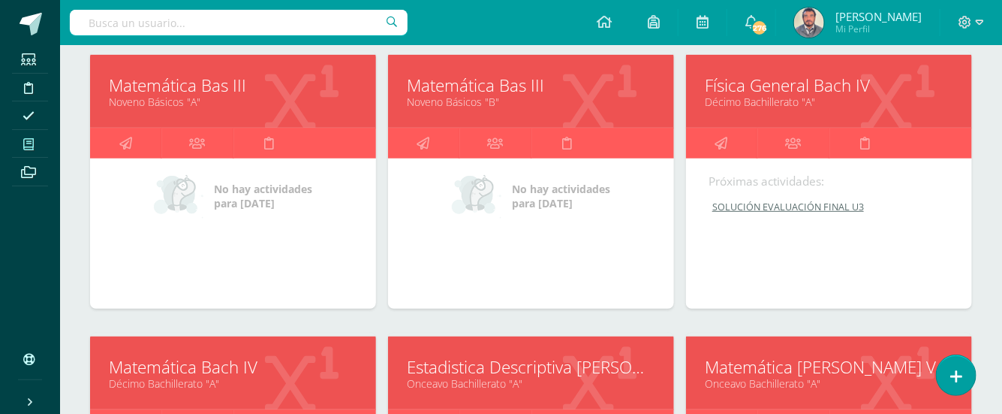
scroll to position [300, 0]
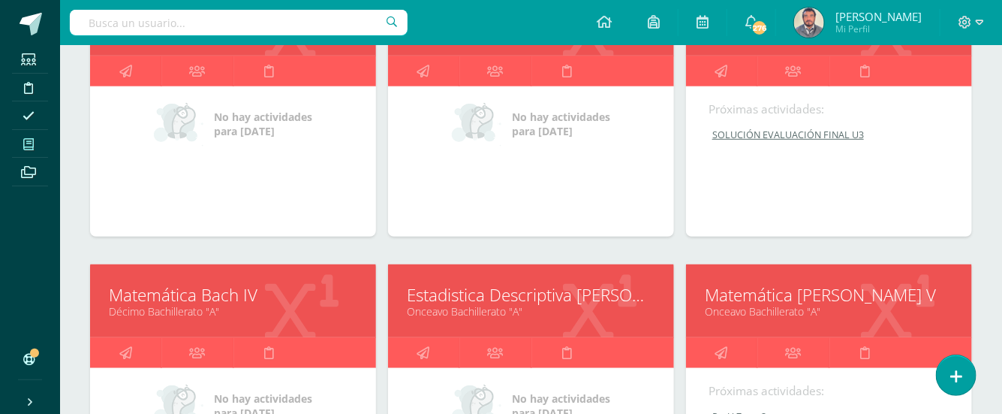
click at [190, 294] on link "Matemática Bach IV" at bounding box center [233, 294] width 249 height 23
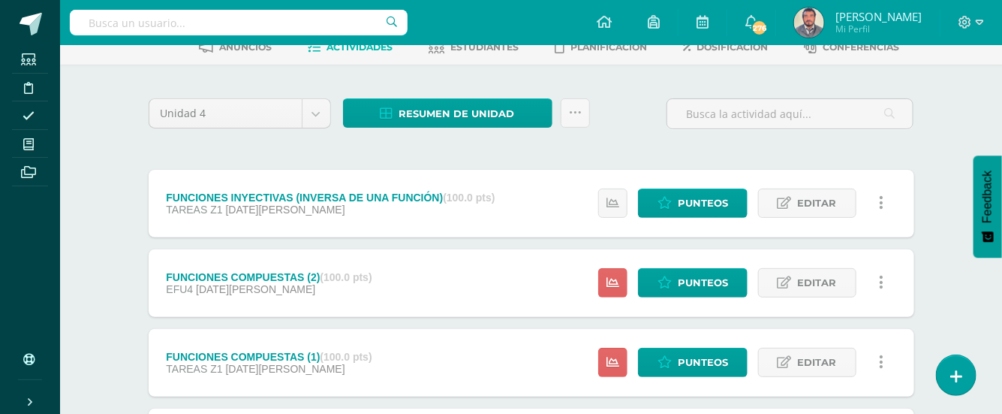
scroll to position [200, 0]
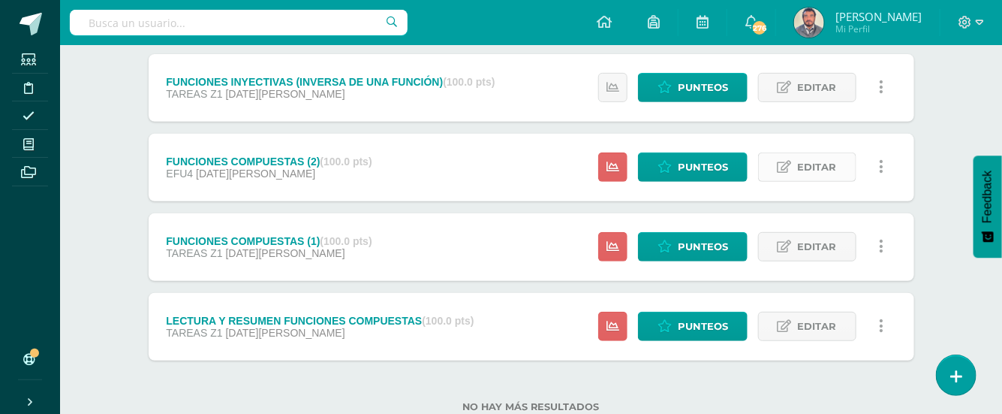
click at [811, 166] on span "Editar" at bounding box center [817, 167] width 39 height 28
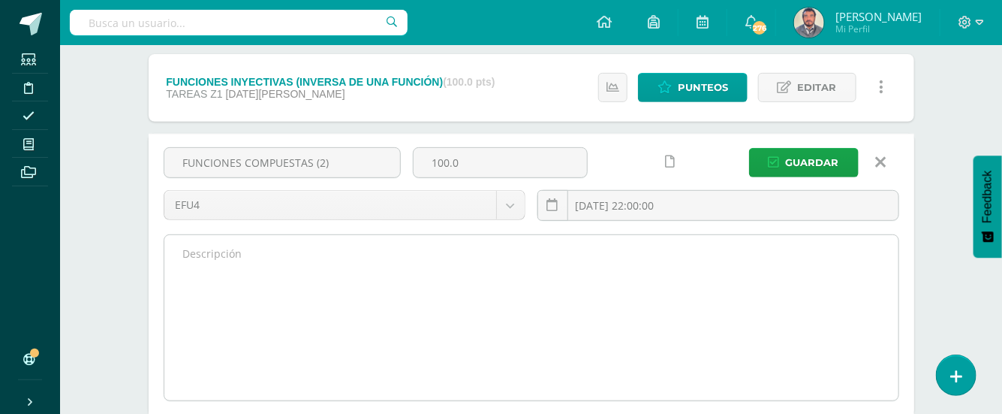
click at [219, 248] on textarea at bounding box center [531, 317] width 734 height 165
paste textarea "Jehová te bendiga y te guarde. Jehová haga resplandecer su rostro sobre ti y te…"
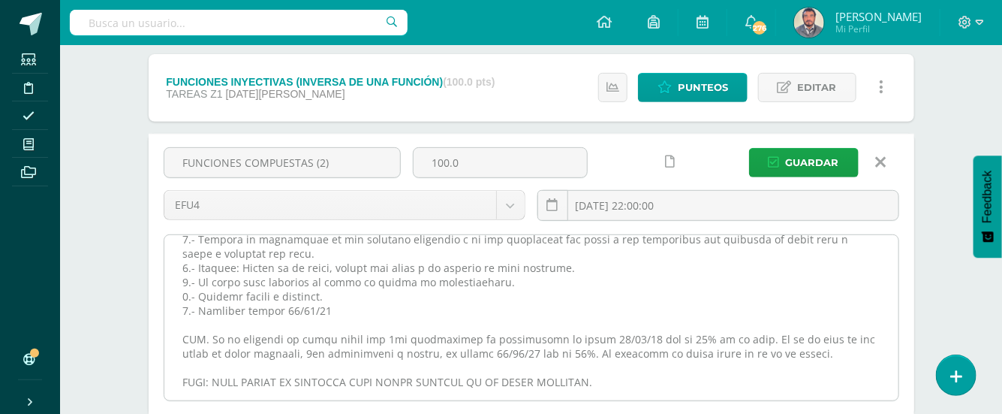
scroll to position [243, 0]
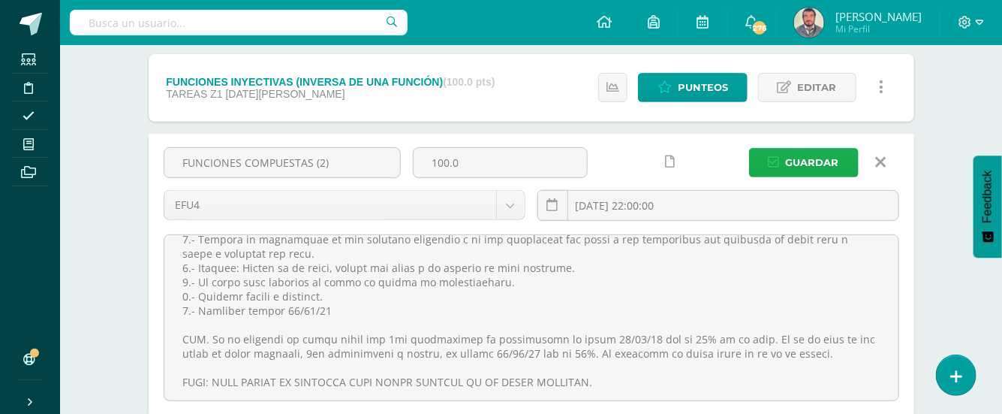
type textarea "Jehová te bendiga y te guarde. Jehová haga resplandecer su rostro sobre ti y te…"
click at [817, 164] on span "Guardar" at bounding box center [812, 163] width 53 height 28
